Goal: Unclear: Unclear

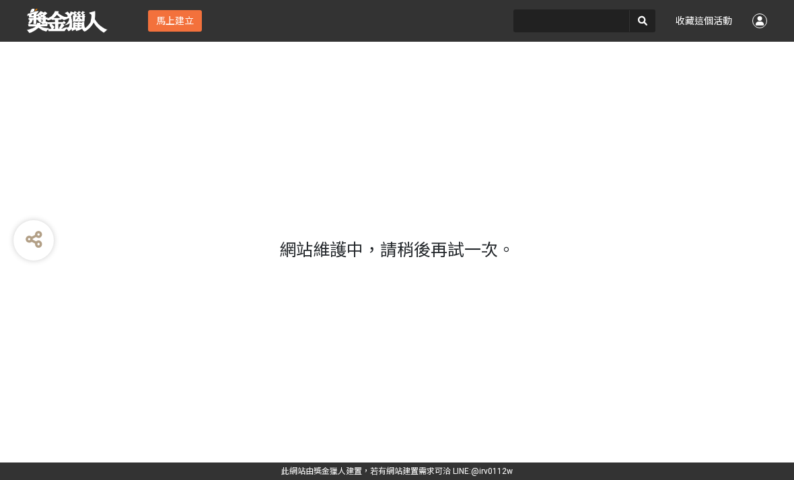
click at [527, 272] on div "網站維護中，請稍後再試一次。" at bounding box center [397, 240] width 794 height 480
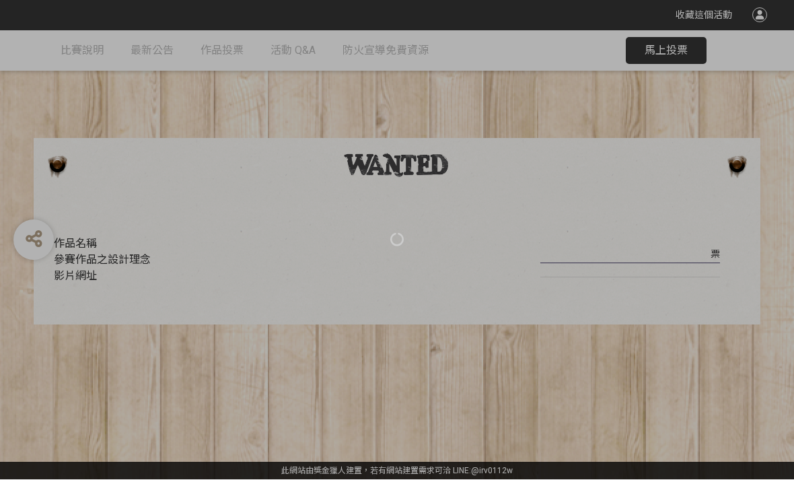
scroll to position [17, 0]
